Goal: Task Accomplishment & Management: Complete application form

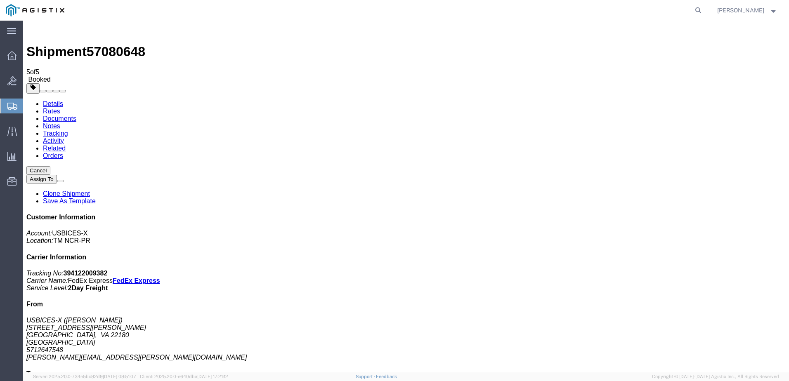
drag, startPoint x: 713, startPoint y: 7, endPoint x: 700, endPoint y: 10, distance: 13.5
click at [704, 7] on icon at bounding box center [699, 11] width 12 height 12
click at [643, 6] on input "search" at bounding box center [567, 10] width 251 height 20
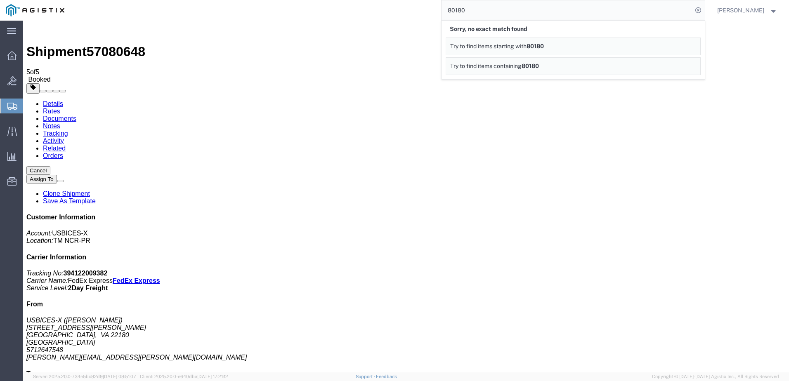
click at [460, 16] on input "80180" at bounding box center [567, 10] width 251 height 20
type input "GDIT-80180"
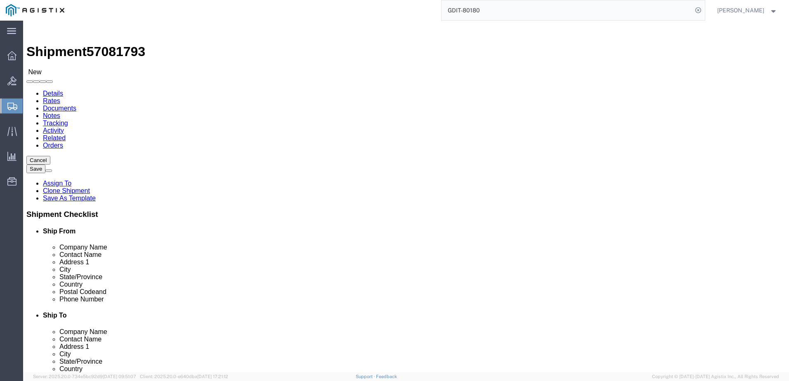
select select "69651"
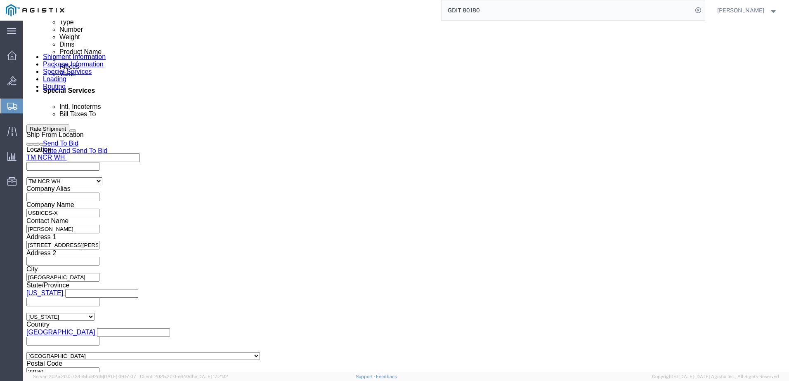
scroll to position [488, 0]
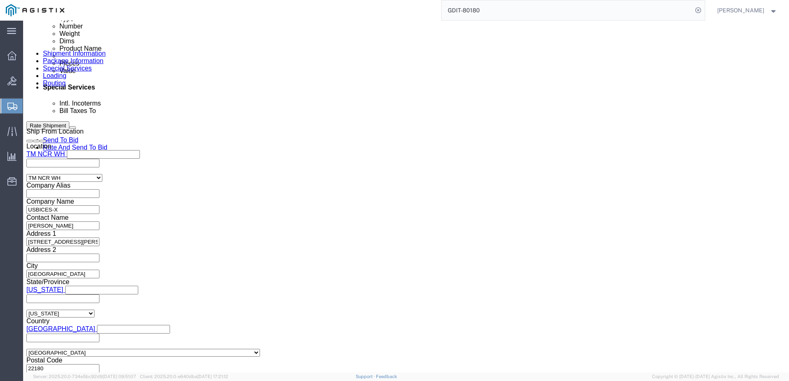
click div "Previous Continue"
click button "Continue"
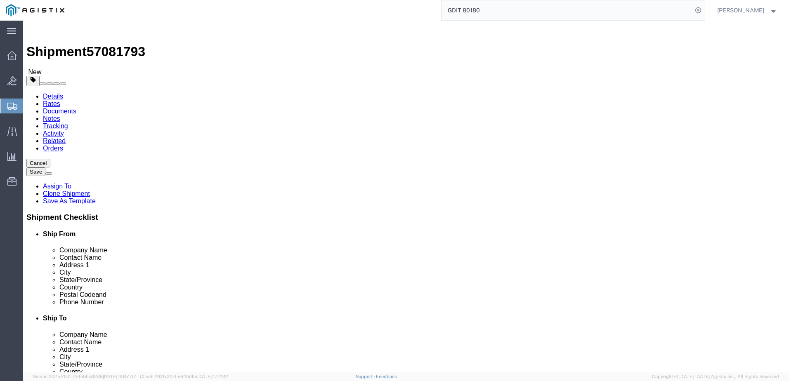
click input "text"
type input "36"
type input "14"
type input "9"
click input "0.00"
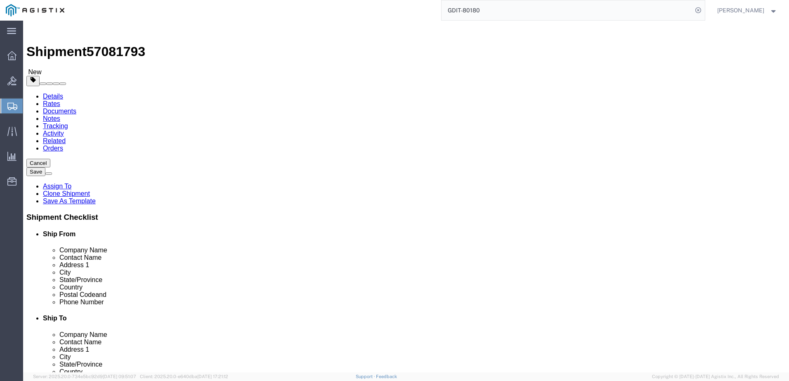
click input "0.00"
type input "20"
click div "Shipment 57081793 New Details Rates Documents Notes Tracking Activity Related O…"
